Goal: Register for event/course

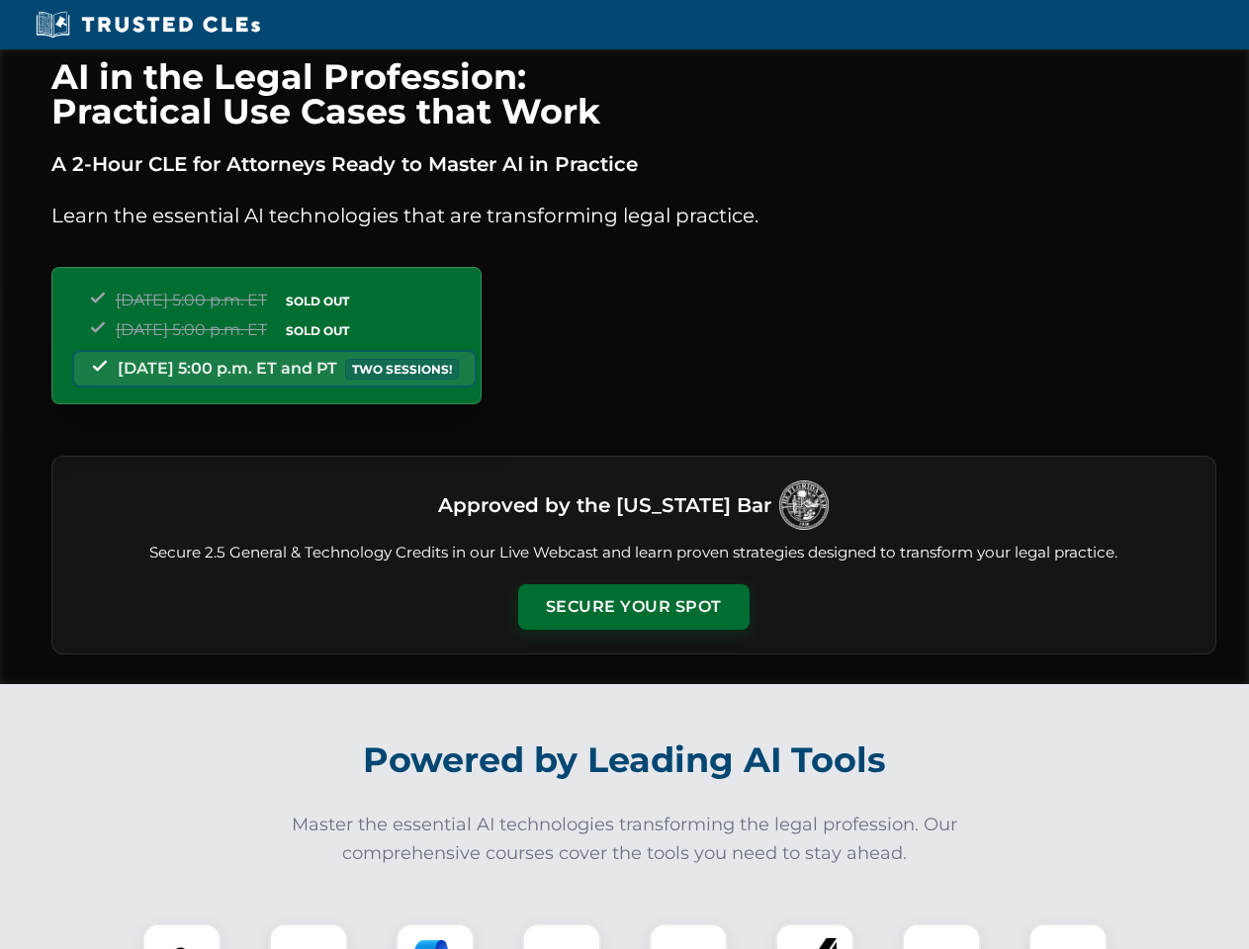
click at [633, 607] on button "Secure Your Spot" at bounding box center [633, 606] width 231 height 45
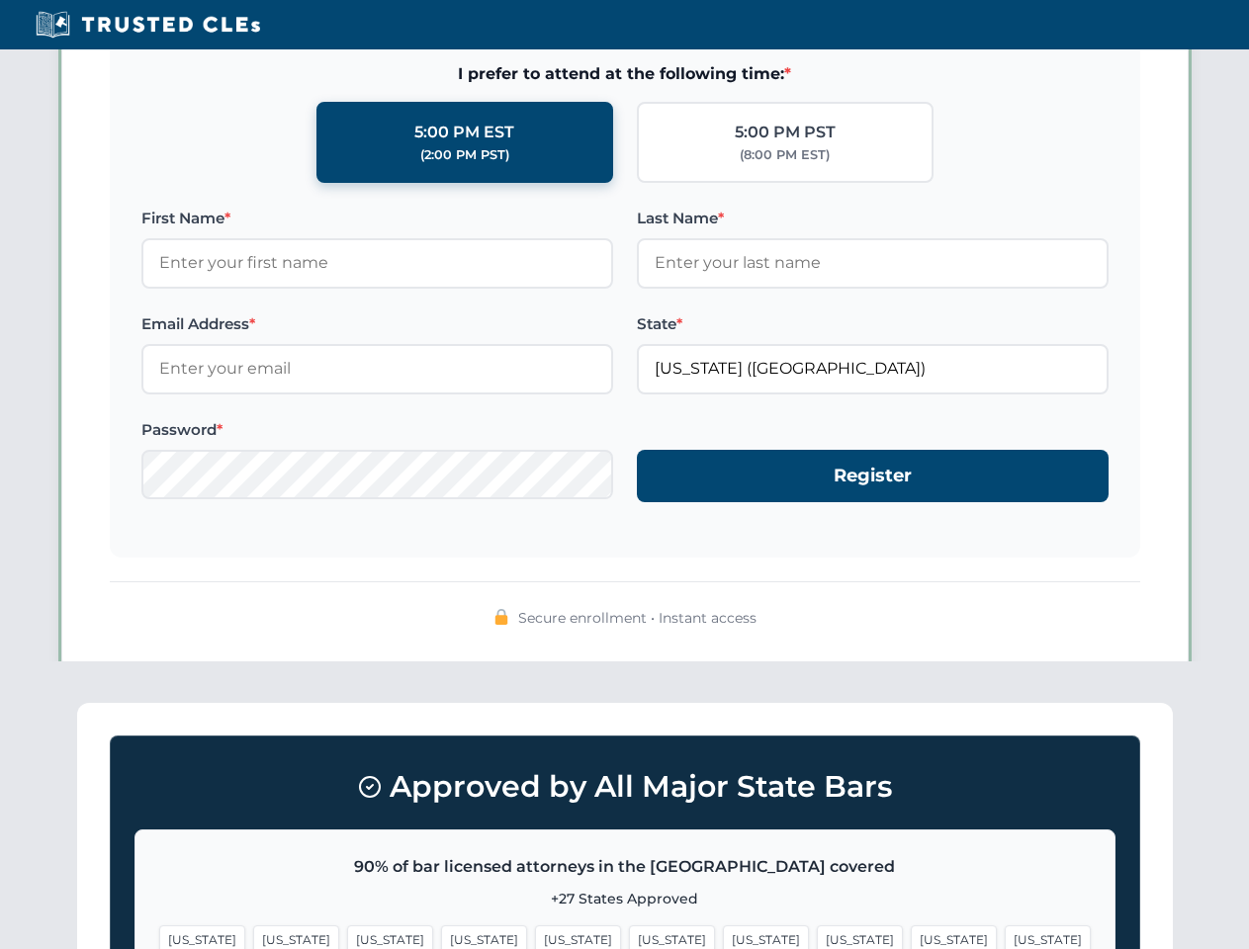
click at [723, 936] on span "[US_STATE]" at bounding box center [766, 940] width 86 height 29
click at [911, 936] on span "[US_STATE]" at bounding box center [954, 940] width 86 height 29
